Goal: Information Seeking & Learning: Learn about a topic

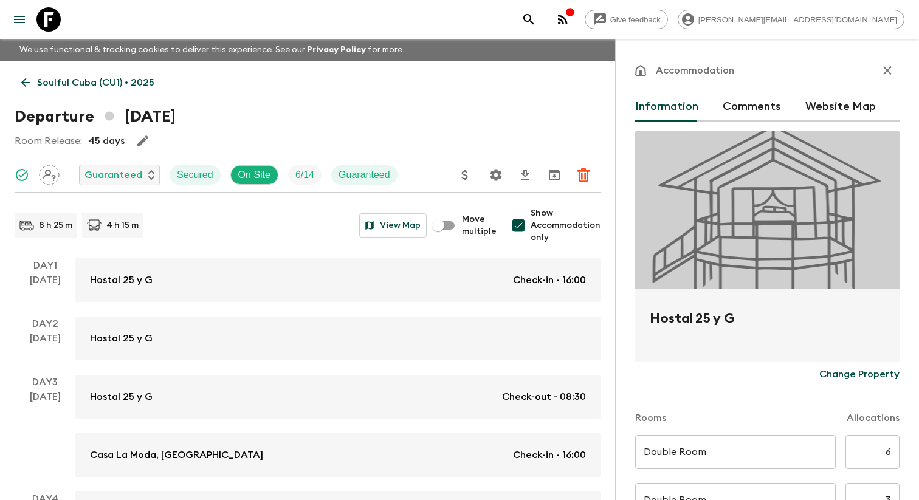
click at [550, 26] on div "Give feedback danielle.r@flashpack.com" at bounding box center [459, 19] width 919 height 39
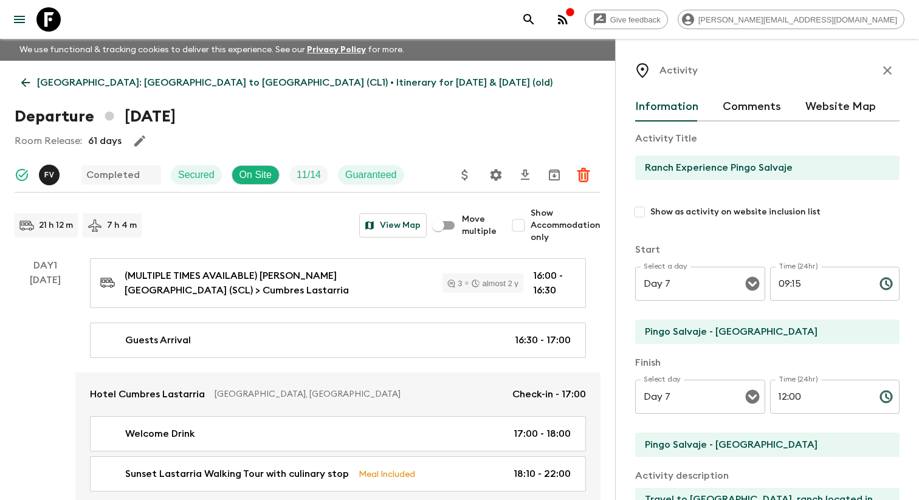
click at [880, 69] on icon "button" at bounding box center [887, 70] width 15 height 15
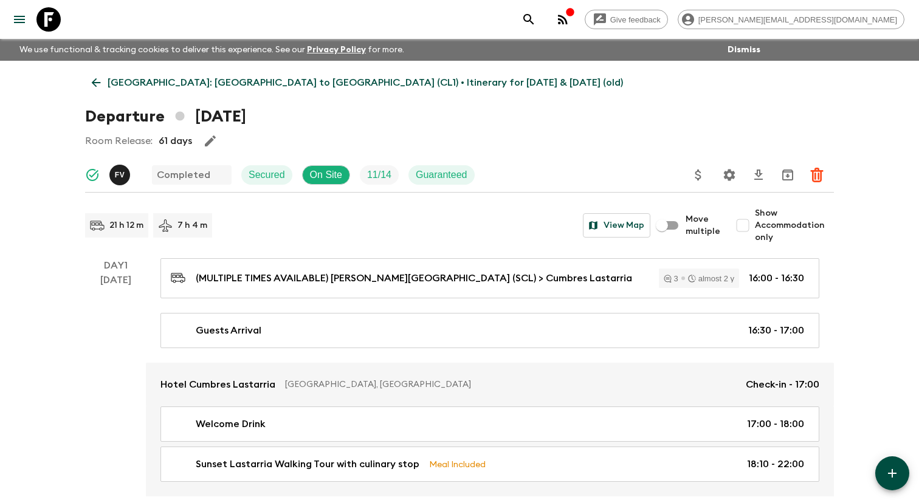
click at [28, 30] on button "menu" at bounding box center [19, 19] width 24 height 24
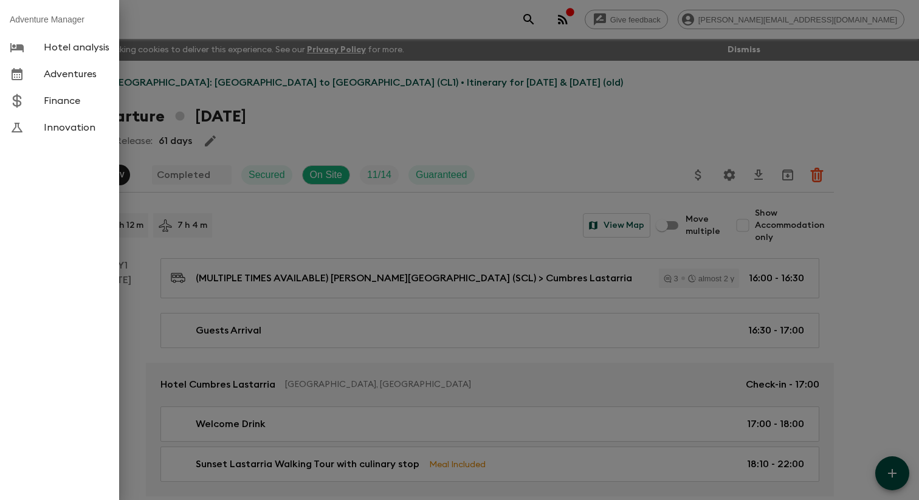
click at [63, 72] on span "Adventures" at bounding box center [77, 74] width 66 height 12
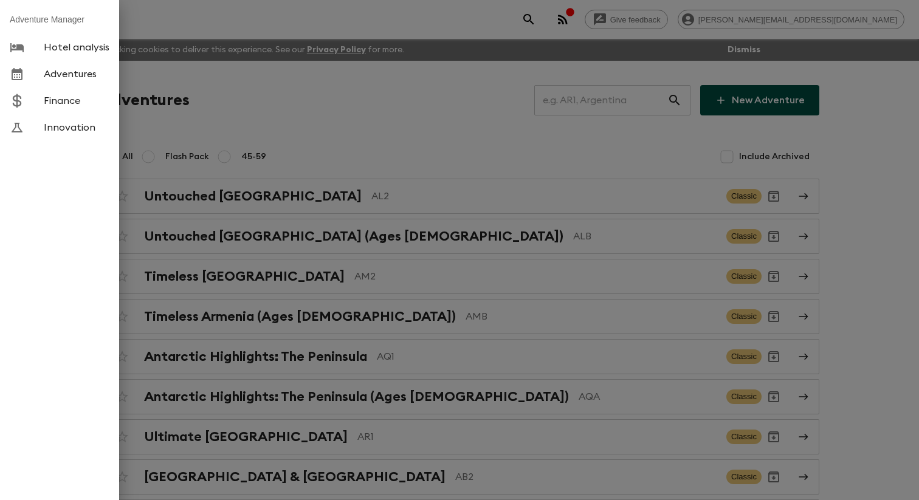
click at [291, 98] on div at bounding box center [459, 250] width 919 height 500
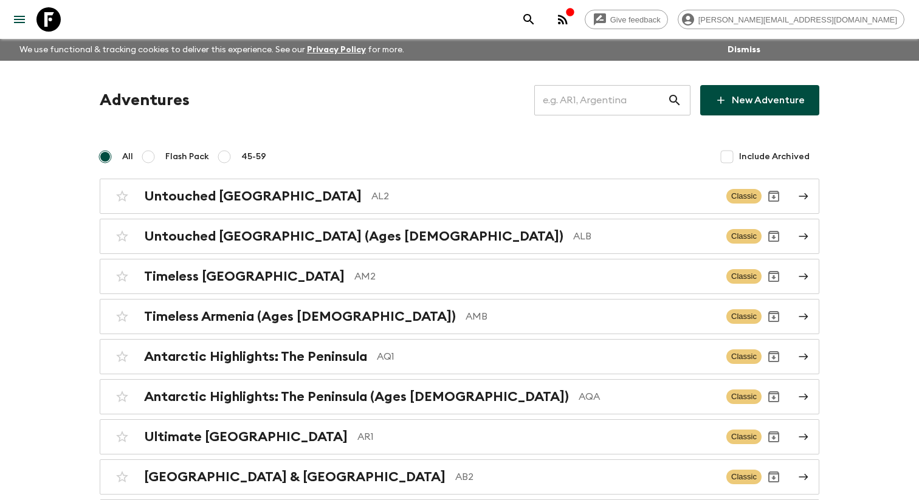
scroll to position [4591, 0]
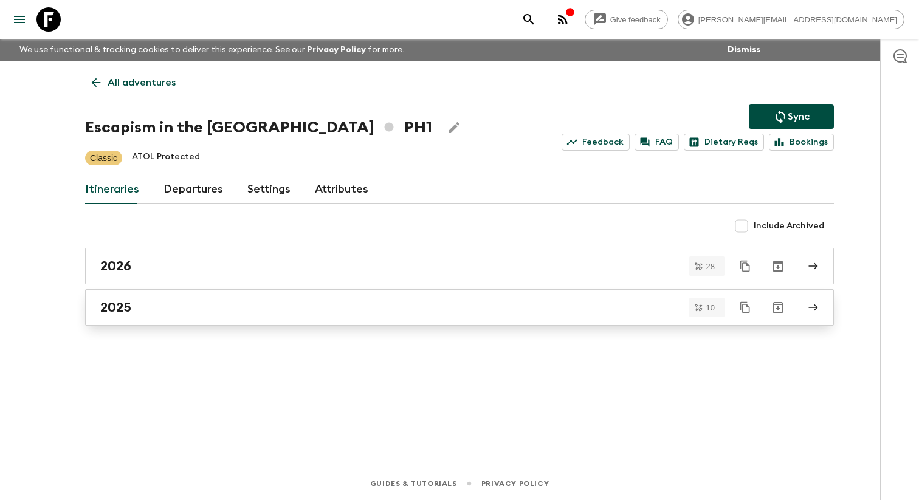
click at [219, 305] on link "2025" at bounding box center [459, 307] width 749 height 36
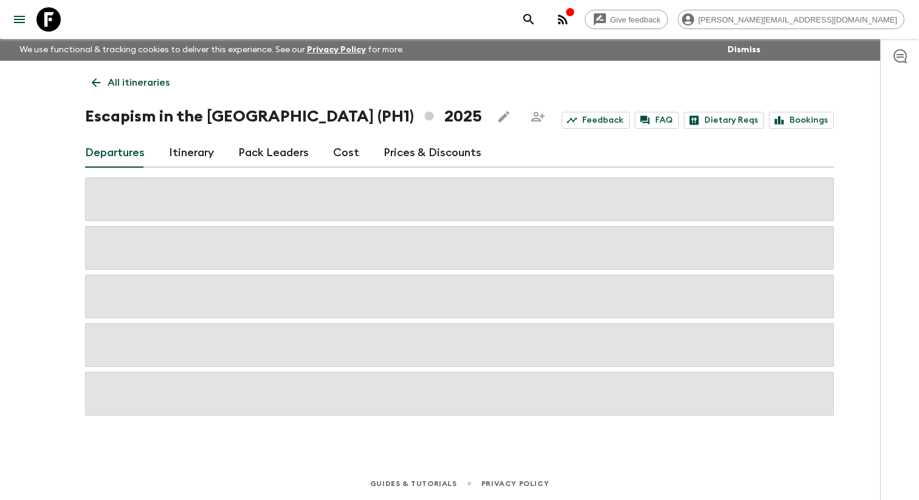
click at [205, 157] on link "Itinerary" at bounding box center [191, 153] width 45 height 29
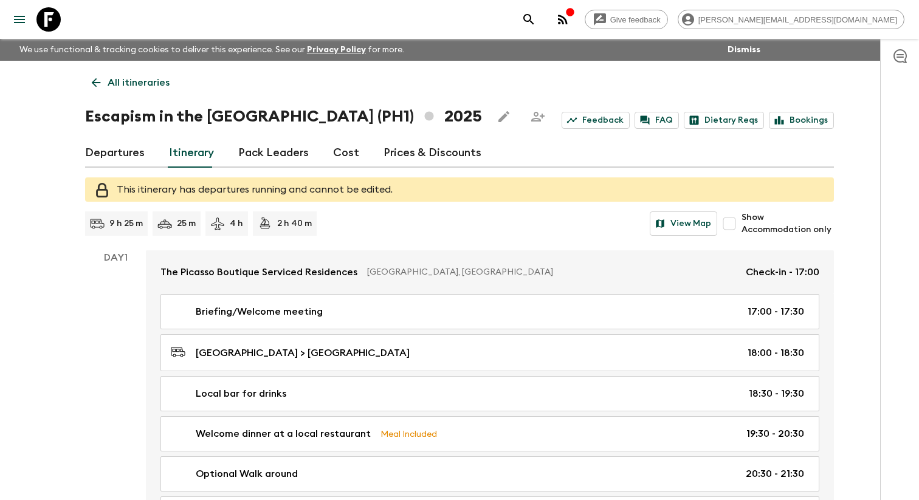
click at [736, 225] on input "Show Accommodation only" at bounding box center [729, 224] width 24 height 24
checkbox input "true"
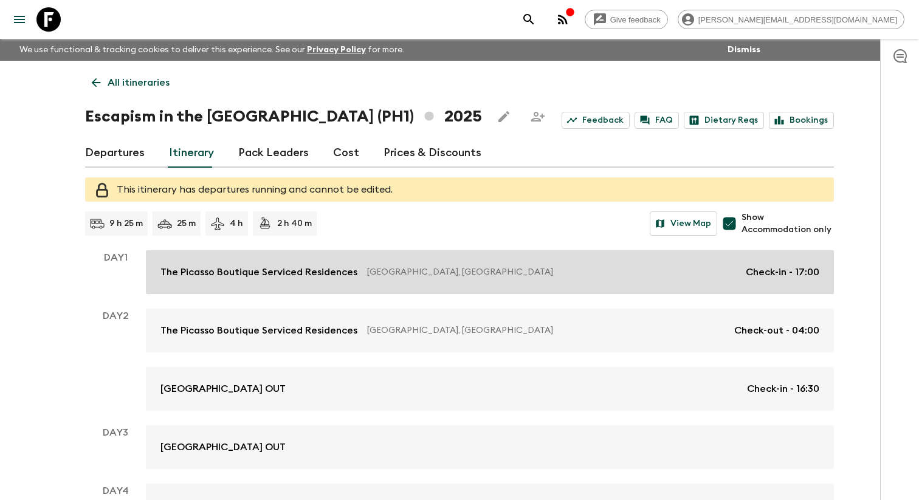
click at [378, 291] on link "The Picasso Boutique Serviced Residences [GEOGRAPHIC_DATA], [GEOGRAPHIC_DATA] C…" at bounding box center [490, 272] width 688 height 44
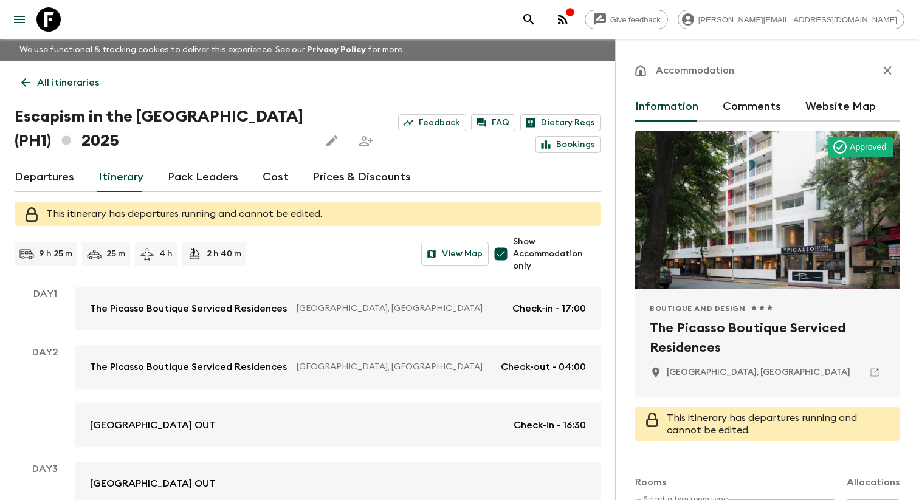
click at [690, 333] on h2 "The Picasso Boutique Serviced Residences" at bounding box center [767, 338] width 235 height 39
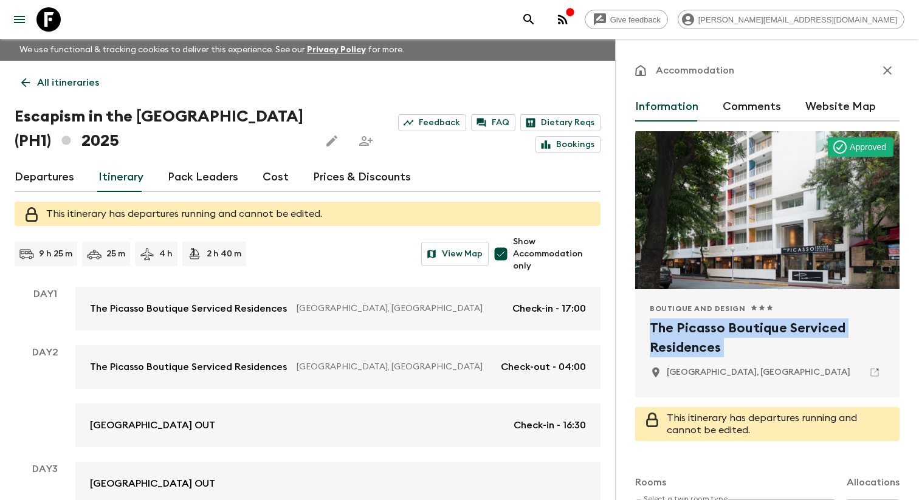
click at [690, 333] on h2 "The Picasso Boutique Serviced Residences" at bounding box center [767, 338] width 235 height 39
copy div "The Picasso Boutique Serviced Residences"
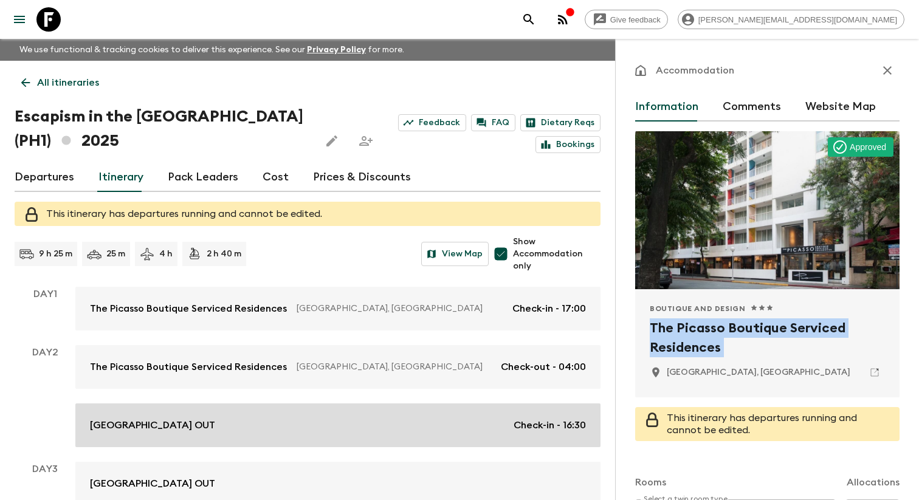
click at [134, 418] on link "[GEOGRAPHIC_DATA] OUT Check-in - 16:30" at bounding box center [337, 426] width 525 height 44
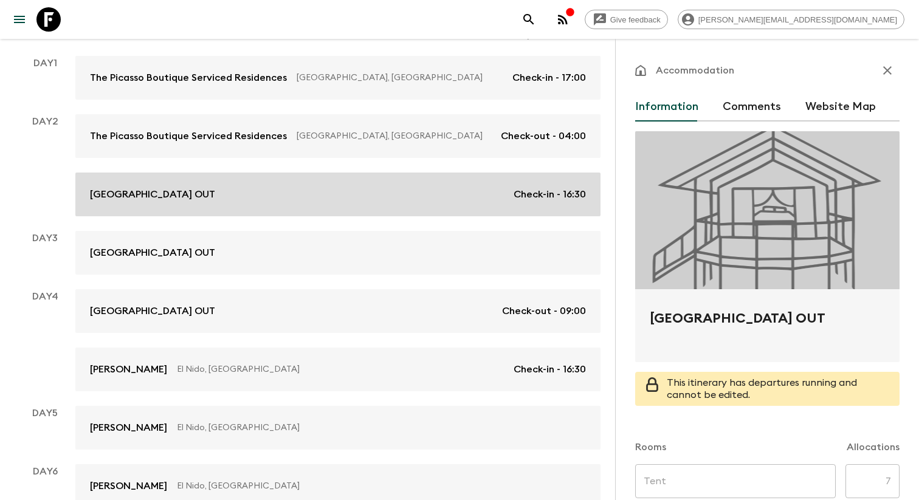
scroll to position [238, 0]
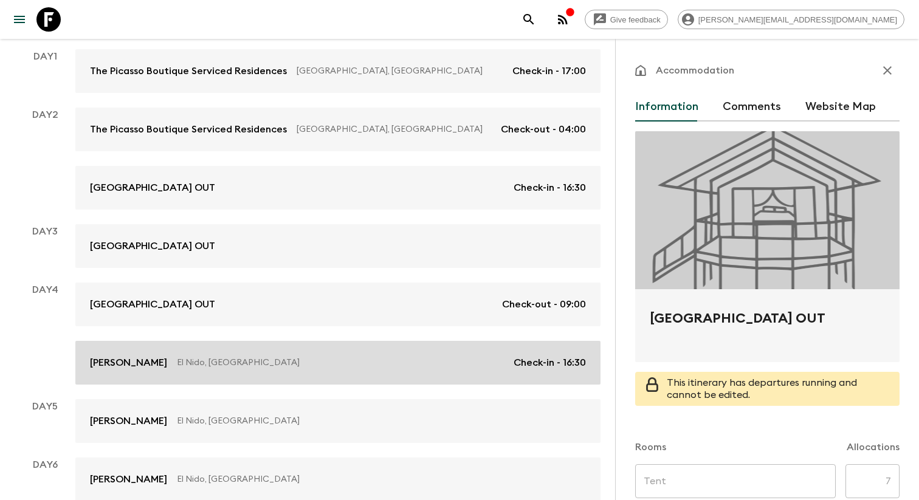
click at [313, 359] on p "El Nido, [GEOGRAPHIC_DATA]" at bounding box center [340, 363] width 327 height 12
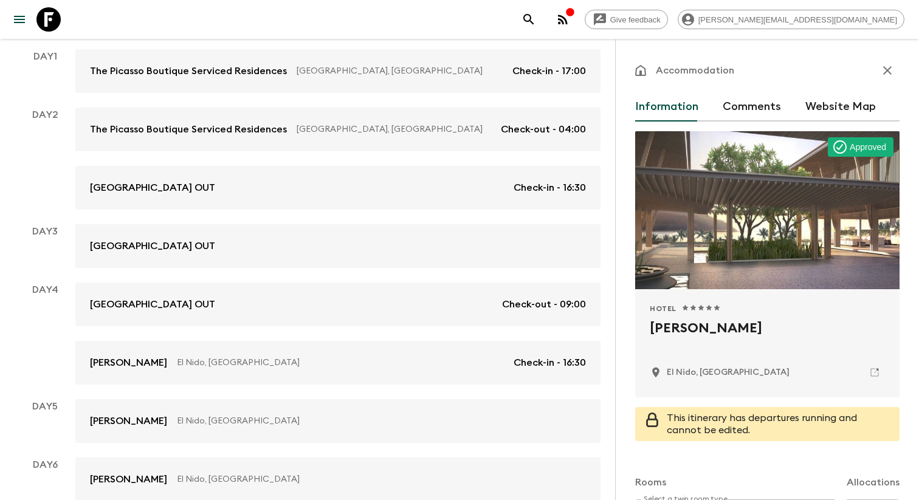
click at [686, 331] on h2 "[PERSON_NAME]" at bounding box center [767, 338] width 235 height 39
copy div "[PERSON_NAME]"
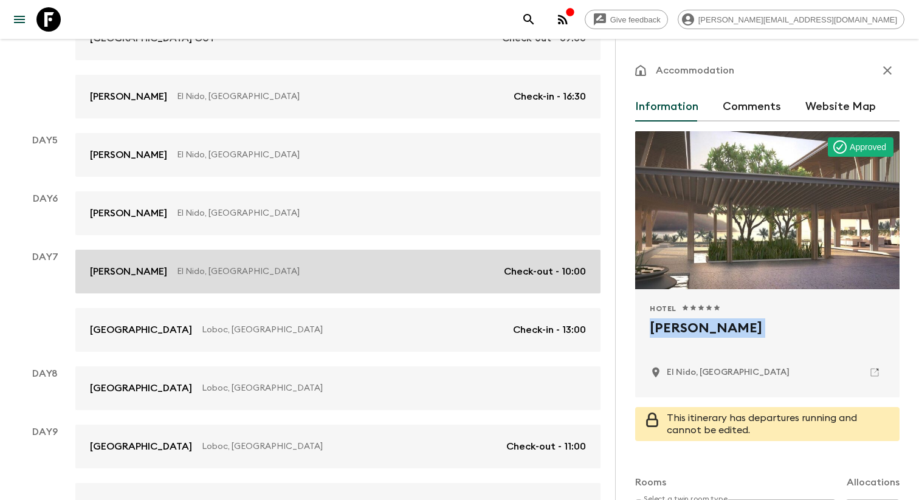
scroll to position [514, 0]
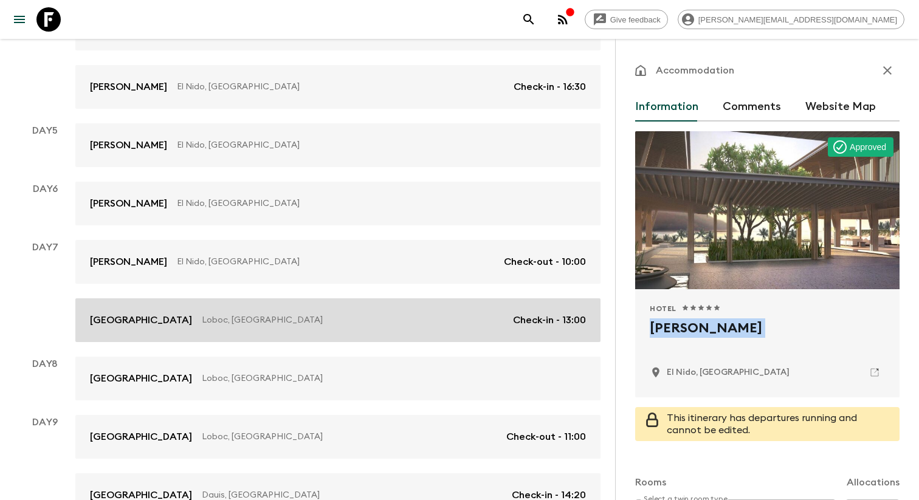
click at [358, 323] on p "Loboc, [GEOGRAPHIC_DATA]" at bounding box center [353, 320] width 302 height 12
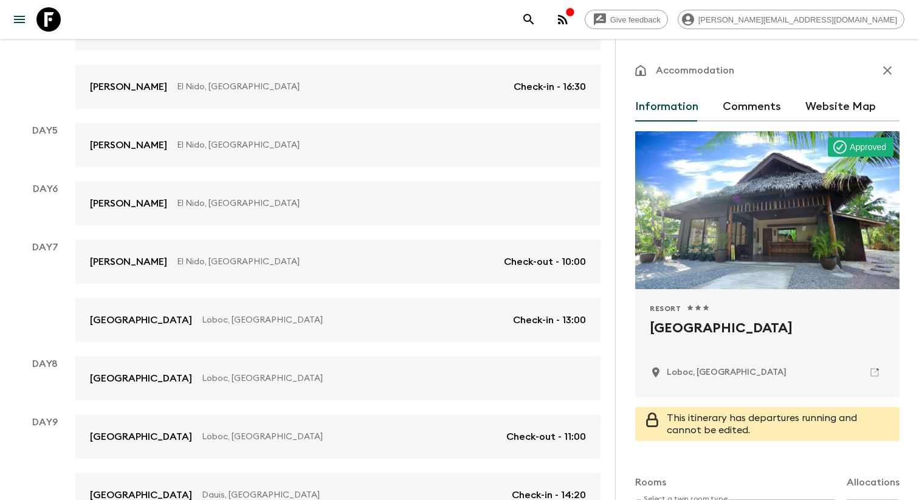
click at [688, 335] on h2 "[GEOGRAPHIC_DATA]" at bounding box center [767, 338] width 235 height 39
copy div "[GEOGRAPHIC_DATA]"
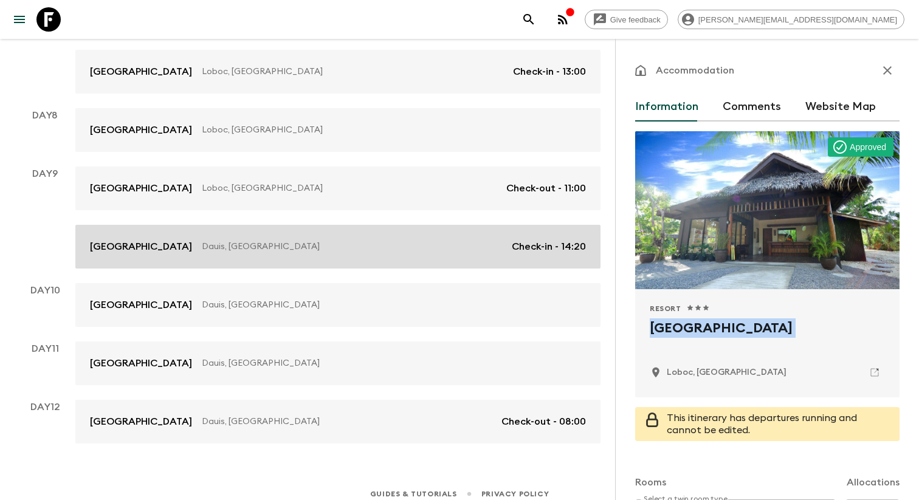
scroll to position [765, 0]
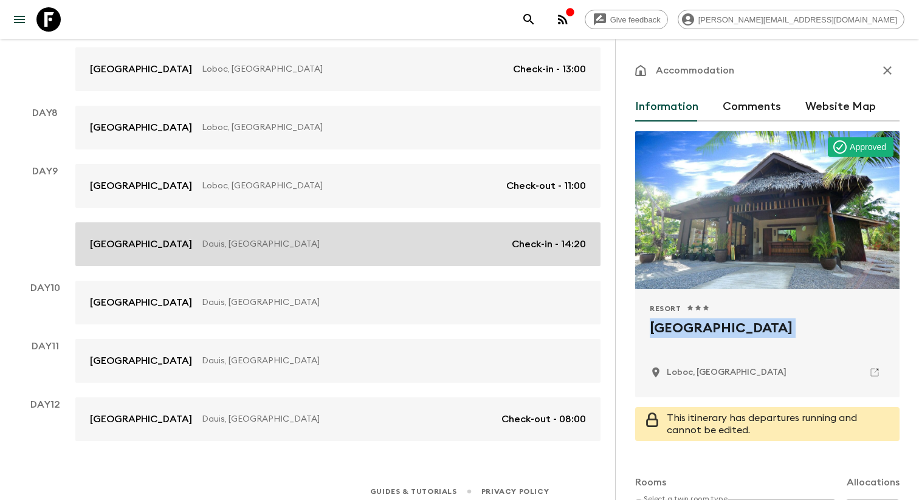
click at [322, 244] on p "Dauis, [GEOGRAPHIC_DATA]" at bounding box center [352, 244] width 300 height 12
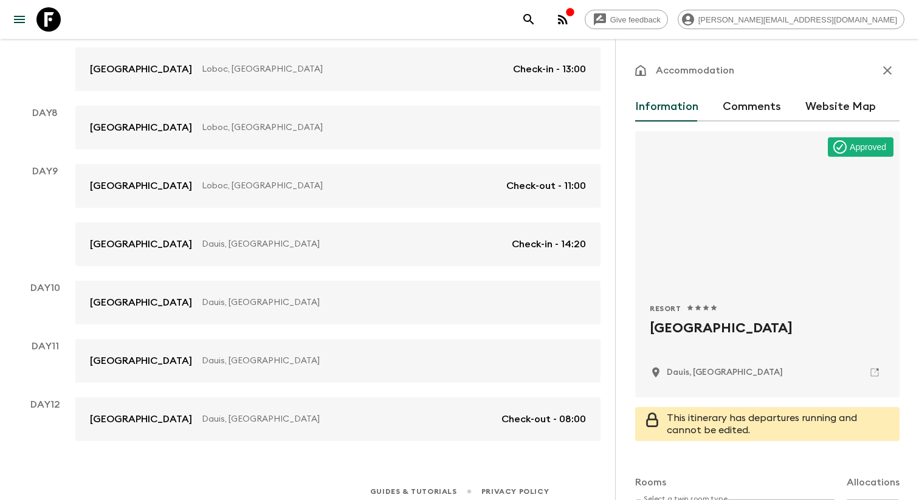
click at [678, 333] on h2 "[GEOGRAPHIC_DATA]" at bounding box center [767, 338] width 235 height 39
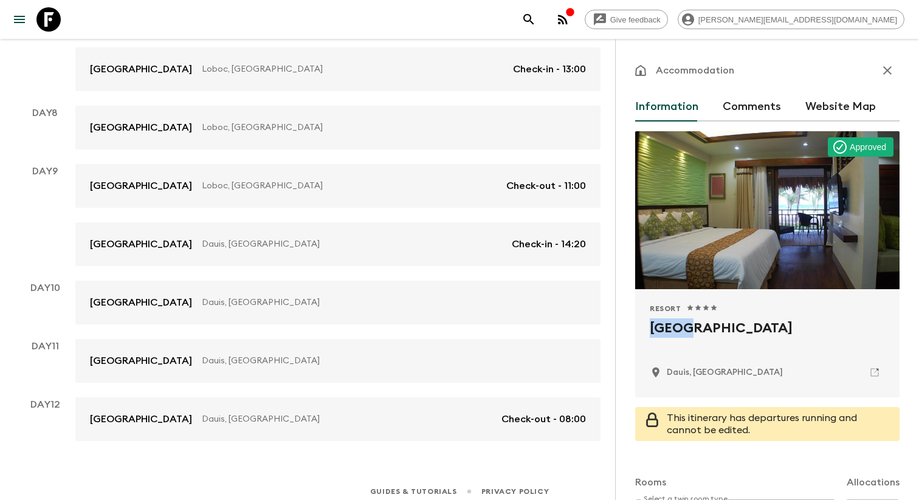
click at [678, 333] on h2 "[GEOGRAPHIC_DATA]" at bounding box center [767, 338] width 235 height 39
copy div "[GEOGRAPHIC_DATA]"
